Goal: Check status: Check status

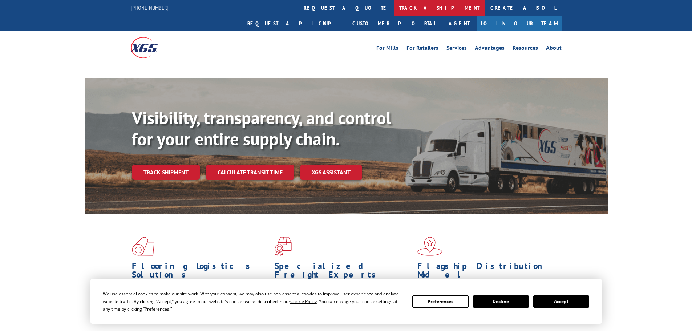
click at [394, 4] on link "track a shipment" at bounding box center [439, 8] width 91 height 16
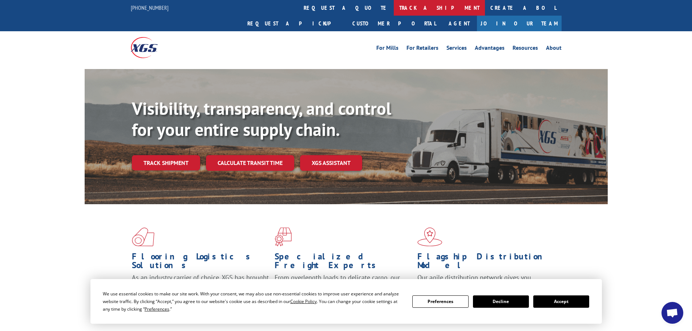
click at [394, 5] on link "track a shipment" at bounding box center [439, 8] width 91 height 16
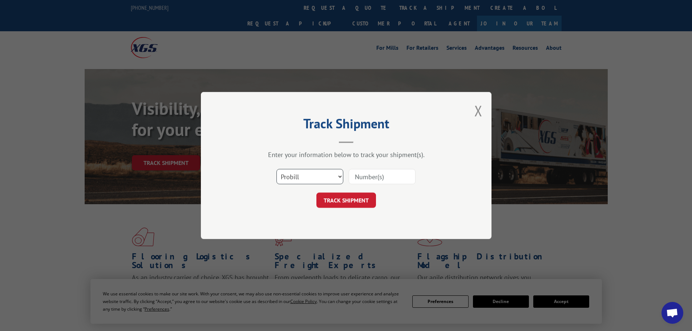
click at [310, 179] on select "Select category... Probill BOL PO" at bounding box center [309, 176] width 67 height 15
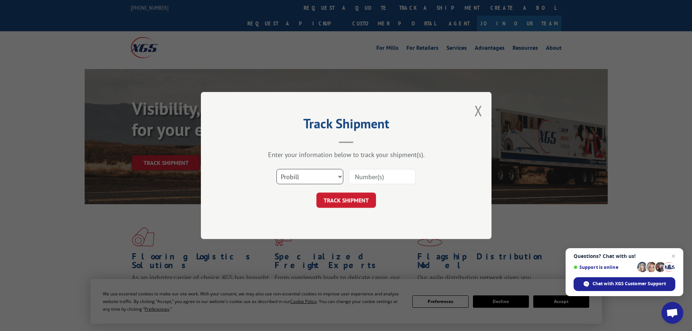
select select "bol"
click at [276, 169] on select "Select category... Probill BOL PO" at bounding box center [309, 176] width 67 height 15
click at [374, 175] on input at bounding box center [382, 176] width 67 height 15
paste input "7071443"
type input "7071443"
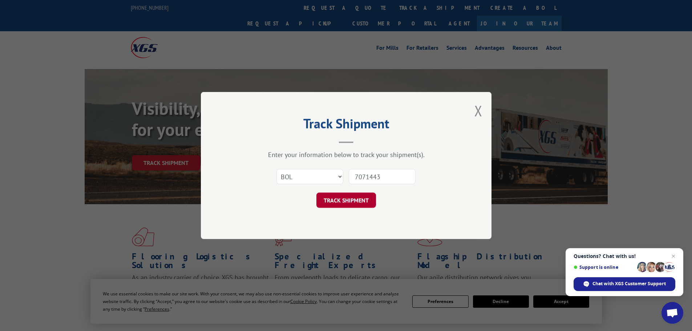
click at [344, 206] on button "TRACK SHIPMENT" at bounding box center [346, 199] width 60 height 15
